Goal: Navigation & Orientation: Find specific page/section

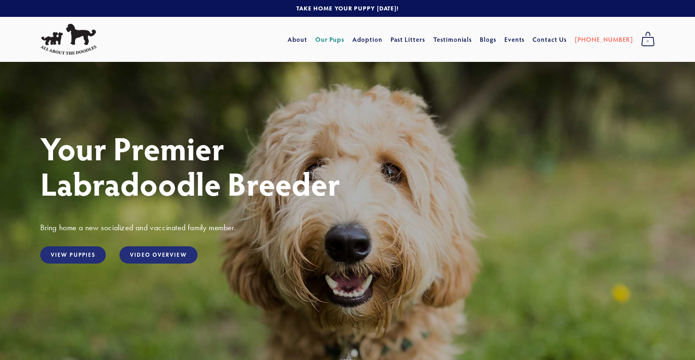
click at [345, 41] on link "Our Pups" at bounding box center [329, 39] width 29 height 14
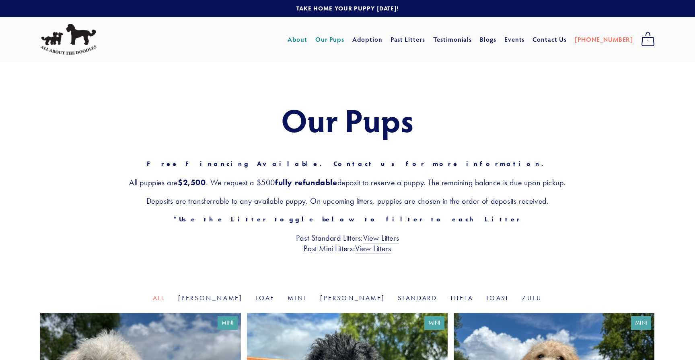
click at [307, 39] on link "About" at bounding box center [298, 39] width 20 height 14
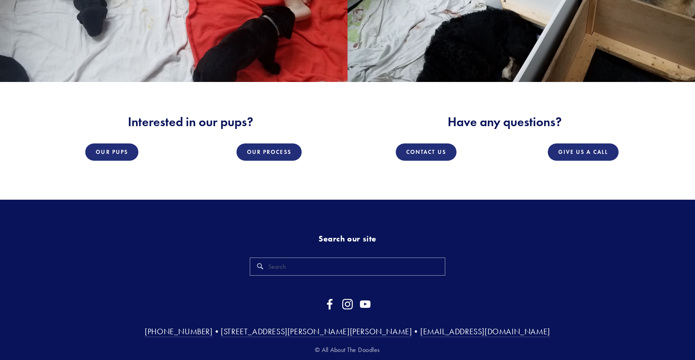
scroll to position [1328, 0]
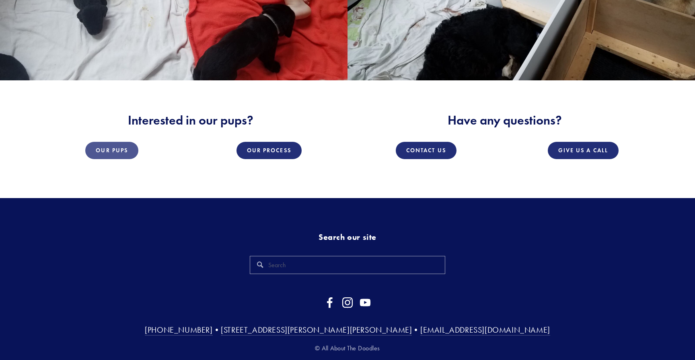
click at [118, 152] on link "Our Pups" at bounding box center [111, 150] width 53 height 17
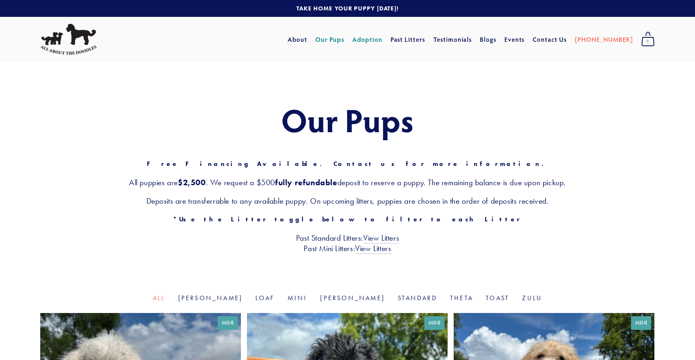
click at [382, 39] on link "Adoption" at bounding box center [367, 39] width 30 height 14
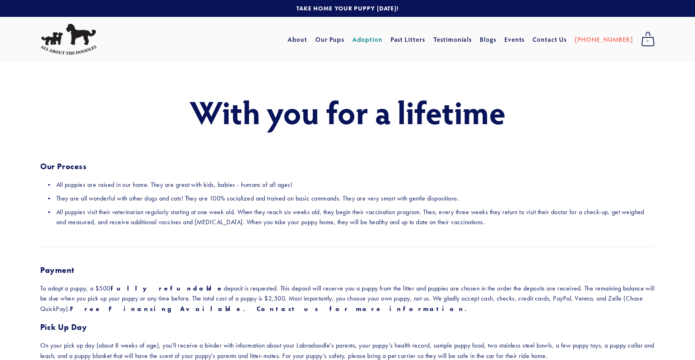
click at [382, 42] on link "Adoption" at bounding box center [367, 39] width 30 height 14
click at [417, 71] on link "Mini" at bounding box center [407, 69] width 33 height 11
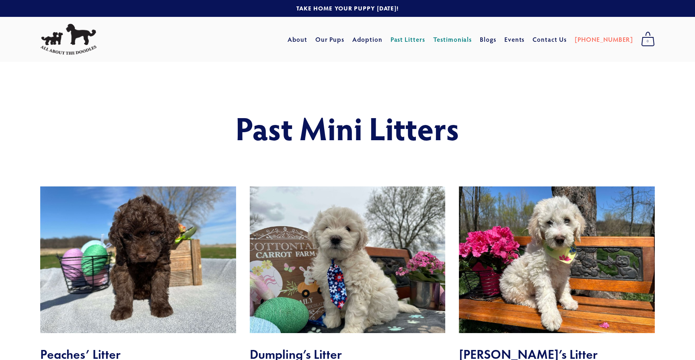
click at [468, 40] on link "Testimonials" at bounding box center [452, 39] width 39 height 14
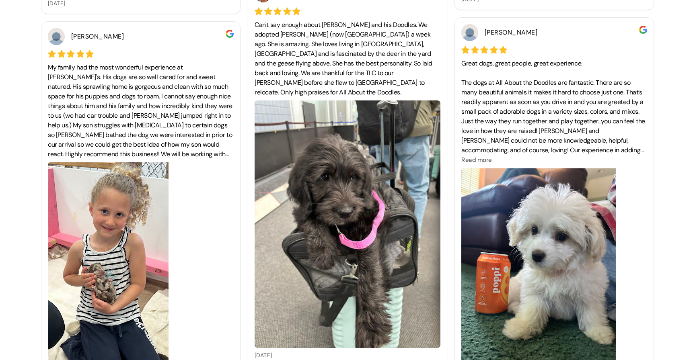
scroll to position [1612, 0]
